Goal: Task Accomplishment & Management: Use online tool/utility

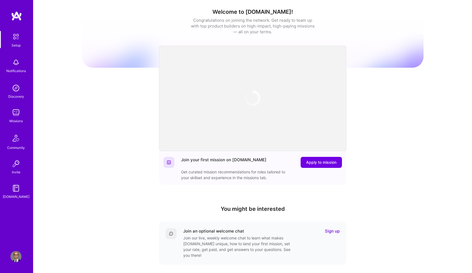
click at [14, 117] on img at bounding box center [15, 112] width 11 height 11
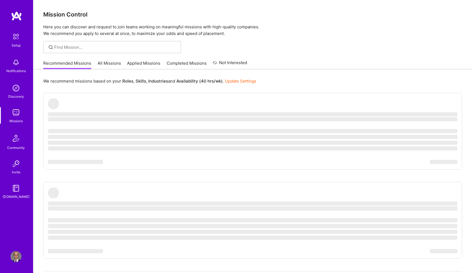
click at [107, 62] on link "All Missions" at bounding box center [109, 64] width 23 height 9
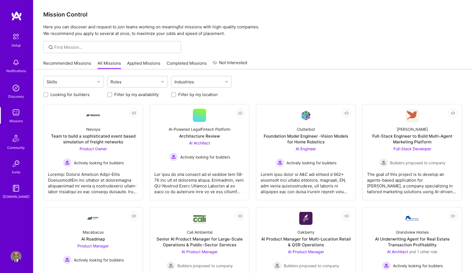
click at [138, 61] on link "Applied Missions" at bounding box center [143, 64] width 33 height 9
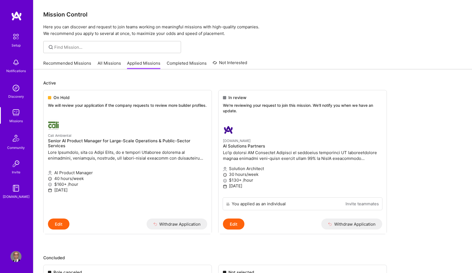
click at [70, 64] on link "Recommended Missions" at bounding box center [67, 64] width 48 height 9
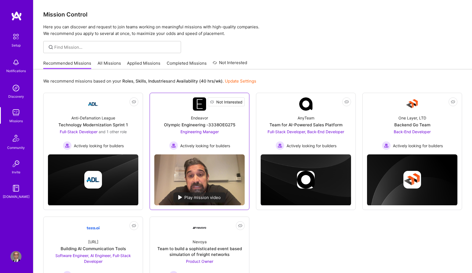
click at [240, 103] on span "Not Interested" at bounding box center [229, 102] width 26 height 6
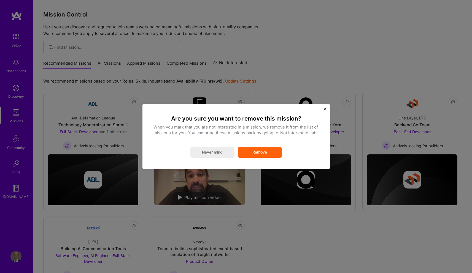
click at [261, 154] on button "Remove" at bounding box center [260, 152] width 44 height 11
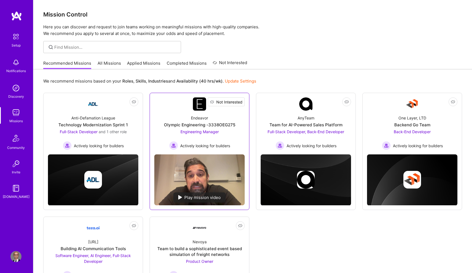
click at [239, 101] on span "Not Interested" at bounding box center [229, 102] width 26 height 6
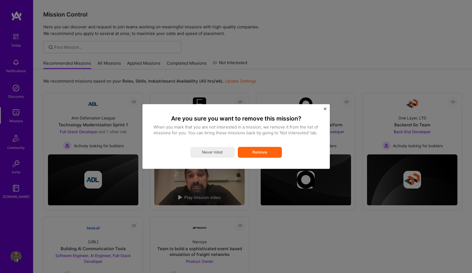
click at [257, 151] on button "Remove" at bounding box center [260, 152] width 44 height 11
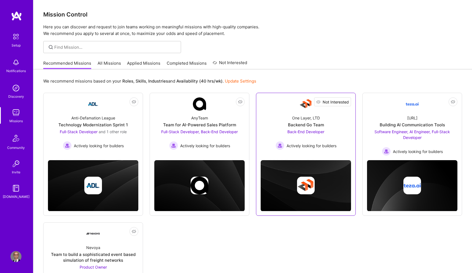
click at [349, 102] on button "Not Interested" at bounding box center [332, 102] width 37 height 9
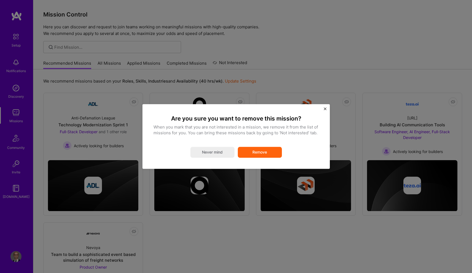
click at [263, 154] on button "Remove" at bounding box center [260, 152] width 44 height 11
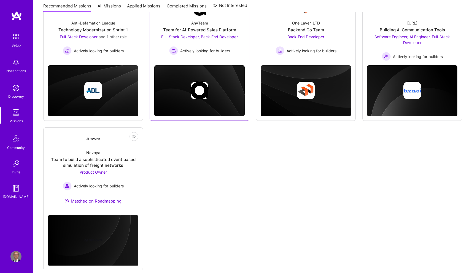
scroll to position [106, 0]
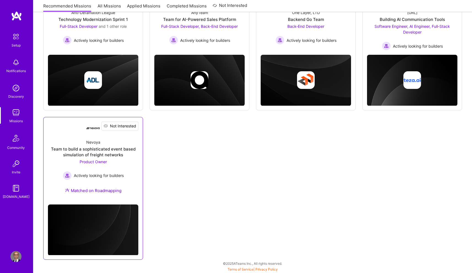
click at [135, 125] on span "Not Interested" at bounding box center [123, 126] width 26 height 6
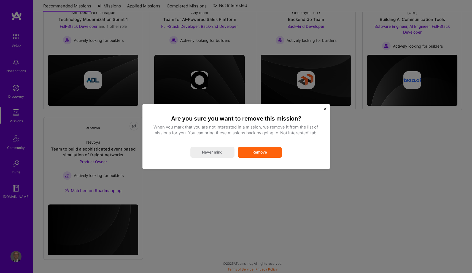
click at [248, 150] on button "Remove" at bounding box center [260, 152] width 44 height 11
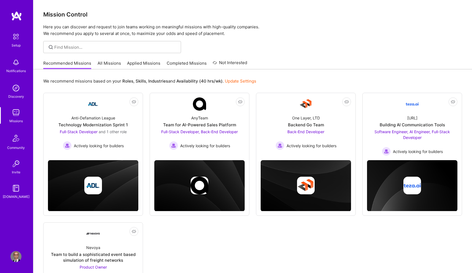
scroll to position [22, 0]
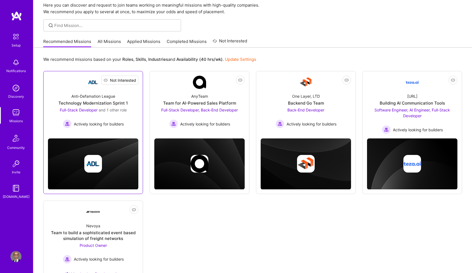
click at [134, 80] on span "Not Interested" at bounding box center [123, 80] width 26 height 6
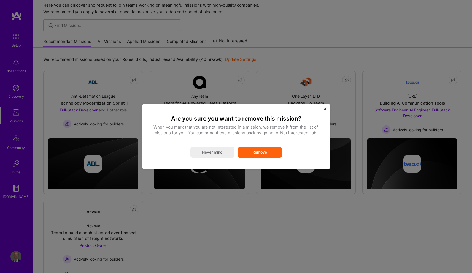
click at [256, 151] on button "Remove" at bounding box center [260, 152] width 44 height 11
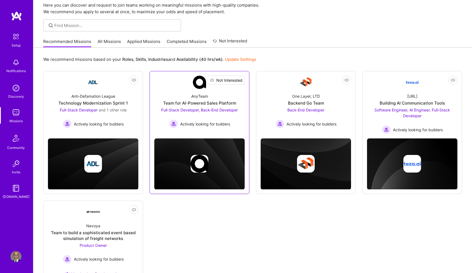
click at [240, 79] on span "Not Interested" at bounding box center [229, 80] width 26 height 6
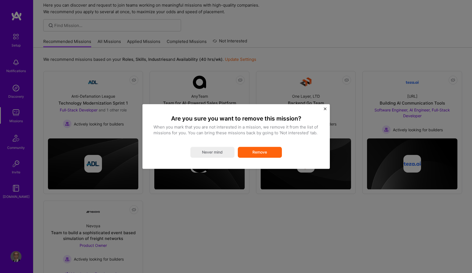
click at [325, 107] on div "Are you sure you want to remove this mission? When you mark that you are not in…" at bounding box center [235, 136] width 187 height 65
click at [324, 108] on img "Close" at bounding box center [325, 108] width 3 height 3
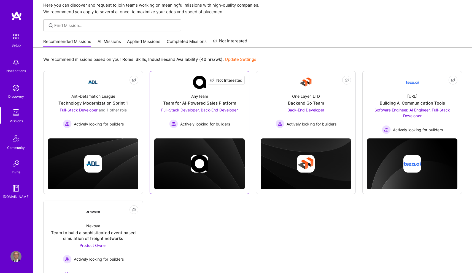
click at [240, 81] on span "Not Interested" at bounding box center [229, 80] width 26 height 6
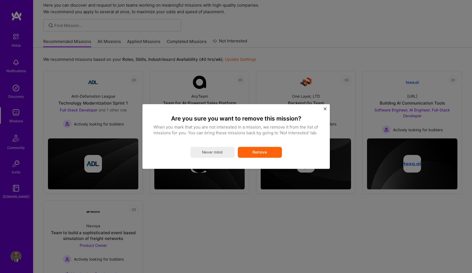
click at [278, 151] on button "Remove" at bounding box center [260, 152] width 44 height 11
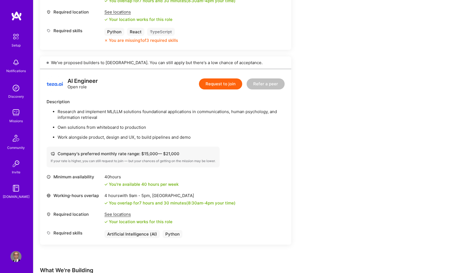
scroll to position [629, 0]
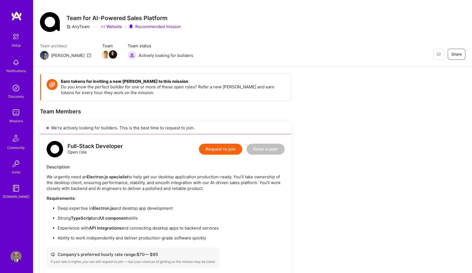
scroll to position [11, 0]
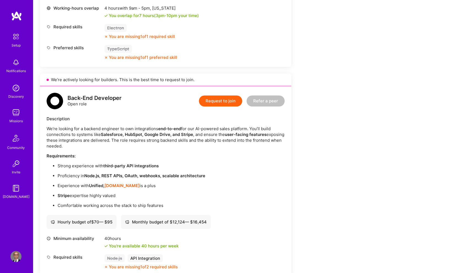
scroll to position [336, 0]
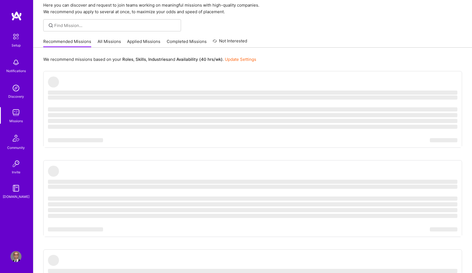
scroll to position [15, 0]
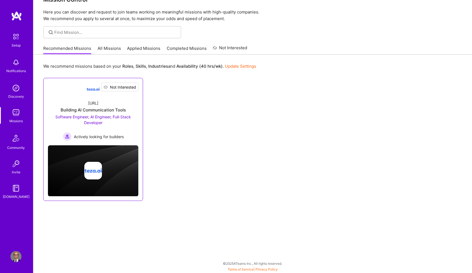
click at [132, 87] on span "Not Interested" at bounding box center [123, 87] width 26 height 6
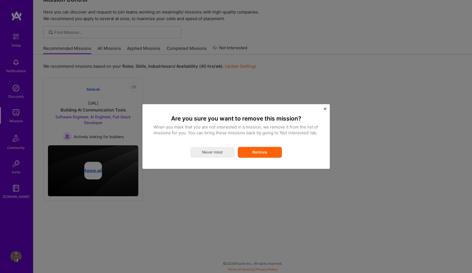
click at [269, 152] on button "Remove" at bounding box center [260, 152] width 44 height 11
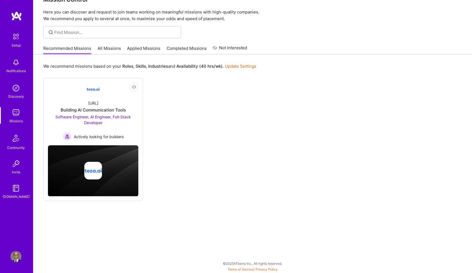
click at [106, 51] on link "All Missions" at bounding box center [109, 49] width 23 height 9
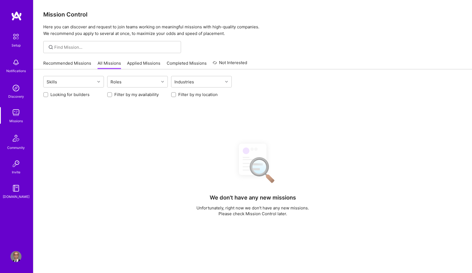
click at [193, 92] on label "Filter by my location" at bounding box center [197, 95] width 39 height 6
click at [176, 93] on input "Filter by my location" at bounding box center [174, 95] width 4 height 4
checkbox input "true"
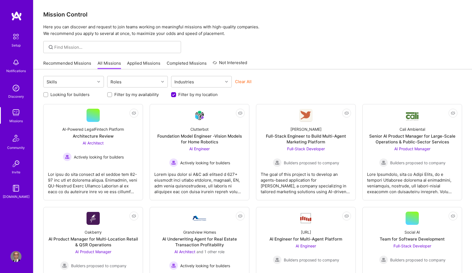
click at [64, 95] on label "Looking for builders" at bounding box center [69, 95] width 39 height 6
click at [48, 95] on input "Looking for builders" at bounding box center [46, 95] width 4 height 4
checkbox input "true"
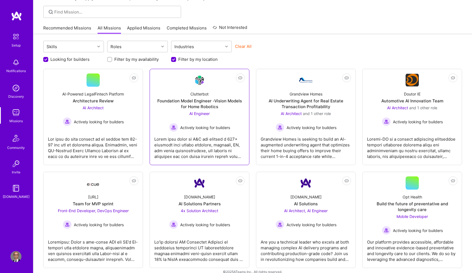
scroll to position [44, 0]
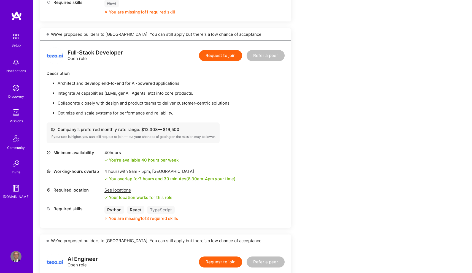
scroll to position [364, 0]
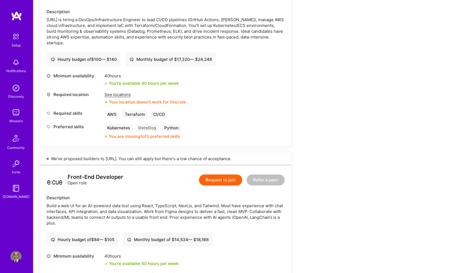
scroll to position [159, 0]
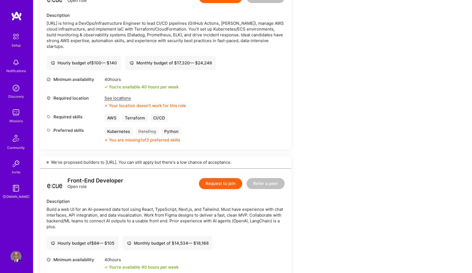
click at [115, 103] on div "Your location doesn’t work for this role" at bounding box center [145, 106] width 82 height 6
click at [116, 101] on div "See locations Your location doesn’t work for this role" at bounding box center [145, 101] width 82 height 13
click at [116, 100] on div "See locations" at bounding box center [145, 98] width 82 height 6
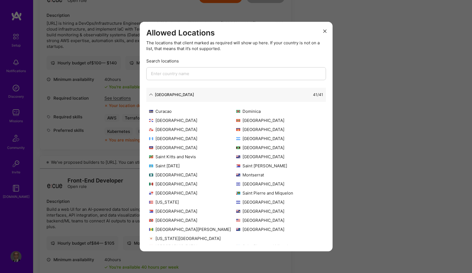
scroll to position [476, 0]
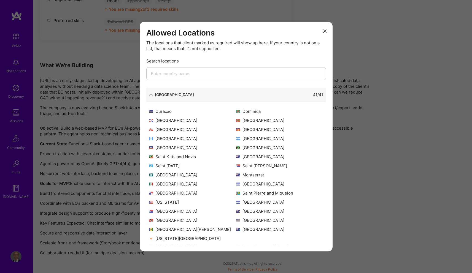
click at [324, 29] on button "modal" at bounding box center [325, 30] width 7 height 9
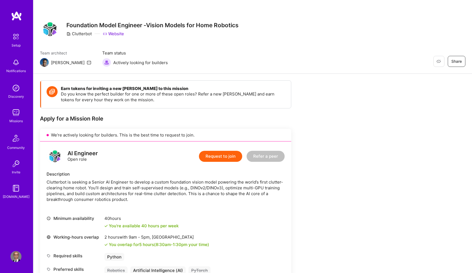
scroll to position [83, 0]
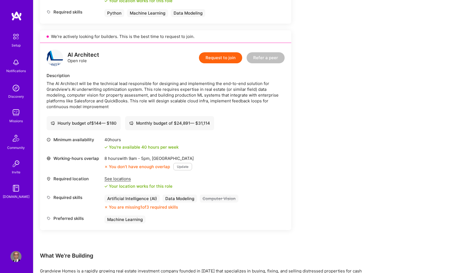
scroll to position [349, 0]
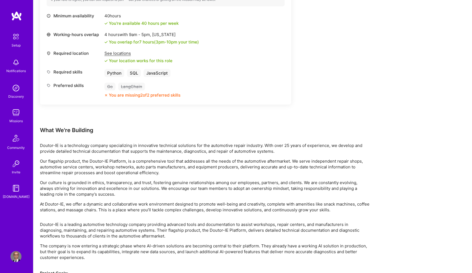
scroll to position [569, 0]
